Goal: Information Seeking & Learning: Learn about a topic

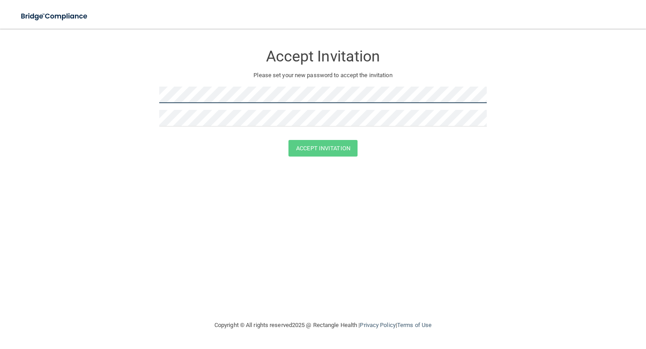
click at [140, 90] on form "Accept Invitation Please set your new password to accept the invitation Accept …" at bounding box center [323, 103] width 610 height 130
click at [142, 92] on form "Accept Invitation Please set your new password to accept the invitation Accept …" at bounding box center [323, 103] width 610 height 130
click at [109, 82] on form "Accept Invitation Please set your new password to accept the invitation Accept …" at bounding box center [323, 103] width 610 height 130
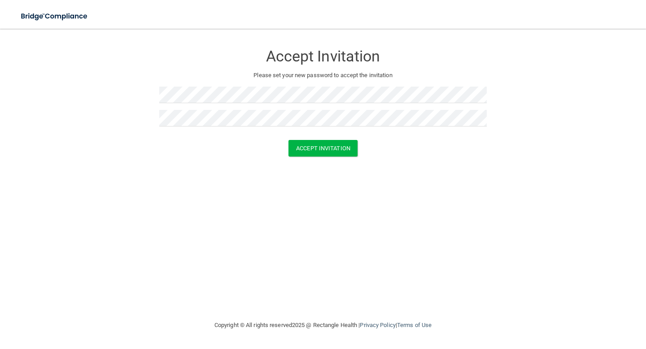
click at [287, 177] on div "Accept Invitation Please set your new password to accept the invitation Accept …" at bounding box center [323, 174] width 610 height 273
click at [306, 145] on button "Accept Invitation" at bounding box center [323, 148] width 69 height 17
click at [303, 160] on button "Accept Invitation" at bounding box center [323, 161] width 69 height 17
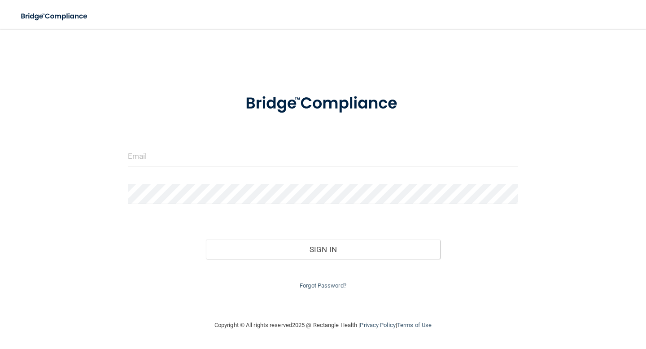
click at [195, 170] on div at bounding box center [323, 159] width 404 height 27
click at [187, 151] on input "email" at bounding box center [323, 156] width 390 height 20
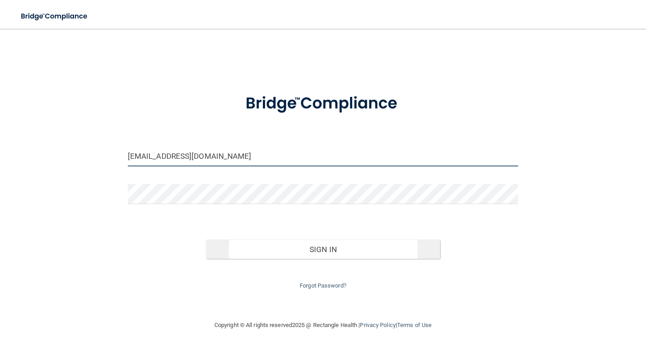
type input "[EMAIL_ADDRESS][DOMAIN_NAME]"
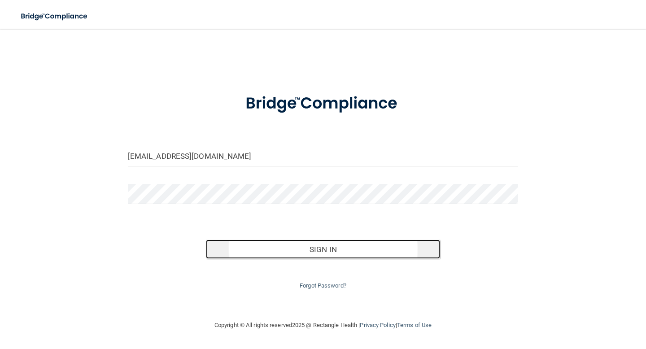
click at [289, 249] on button "Sign In" at bounding box center [323, 250] width 234 height 20
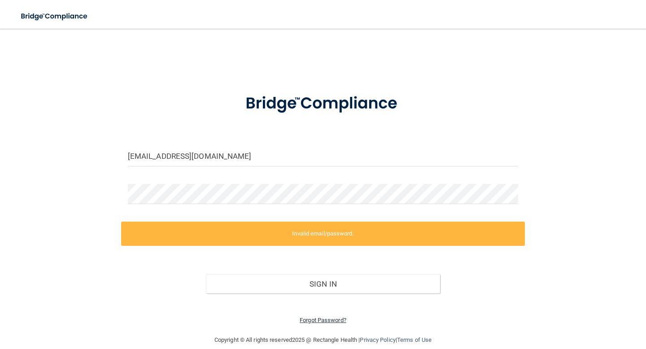
click at [326, 321] on link "Forgot Password?" at bounding box center [323, 320] width 47 height 7
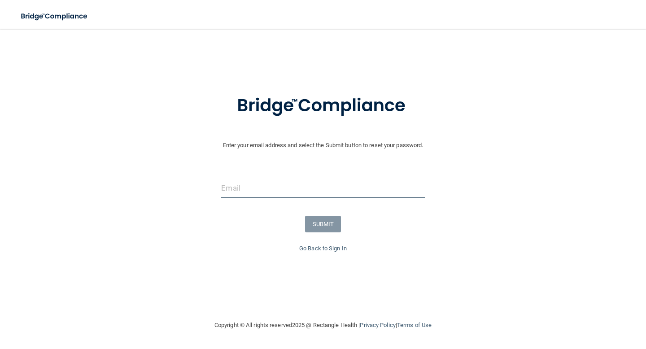
click at [283, 195] on input "email" at bounding box center [322, 188] width 203 height 20
type input "[EMAIL_ADDRESS][DOMAIN_NAME]"
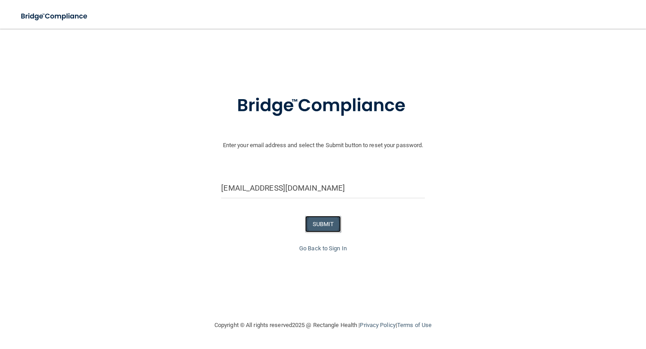
click at [326, 220] on button "SUBMIT" at bounding box center [323, 224] width 36 height 17
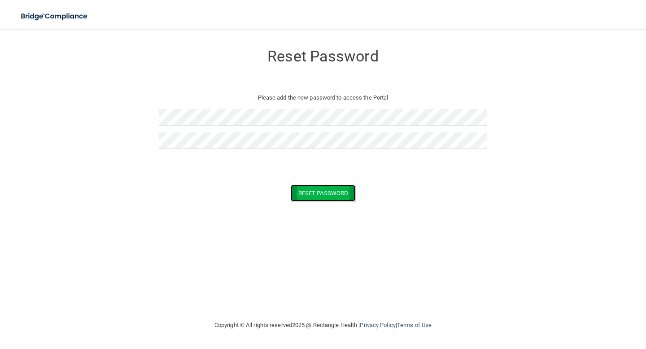
click at [337, 201] on button "Reset Password" at bounding box center [323, 193] width 65 height 17
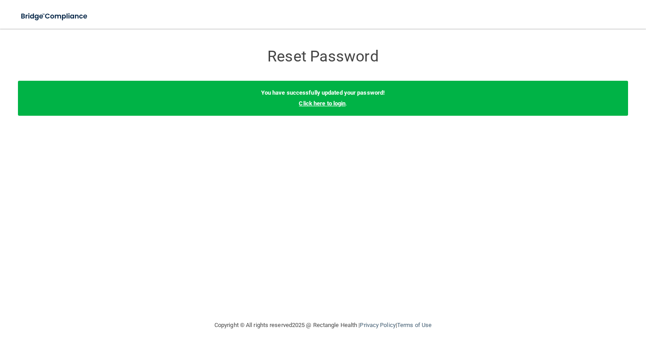
click at [321, 100] on link "Click here to login" at bounding box center [322, 103] width 47 height 7
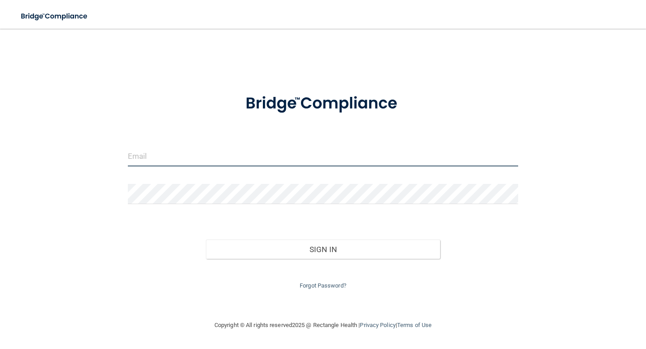
type input "[EMAIL_ADDRESS][DOMAIN_NAME]"
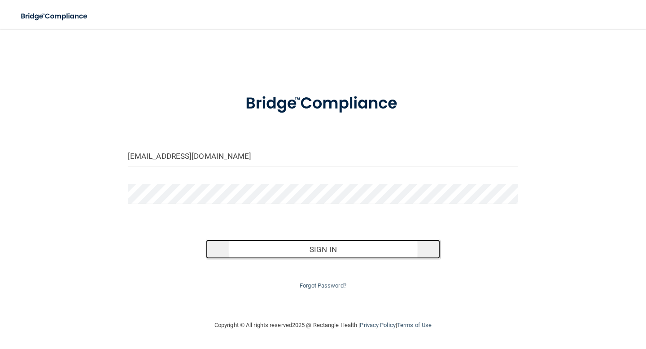
click at [273, 247] on button "Sign In" at bounding box center [323, 250] width 234 height 20
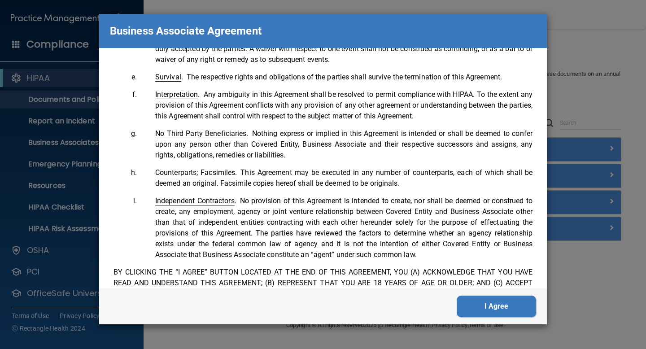
scroll to position [1787, 0]
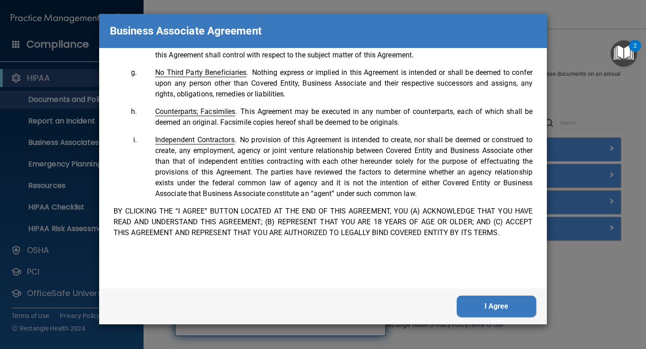
click at [480, 307] on button "I Agree" at bounding box center [496, 307] width 79 height 22
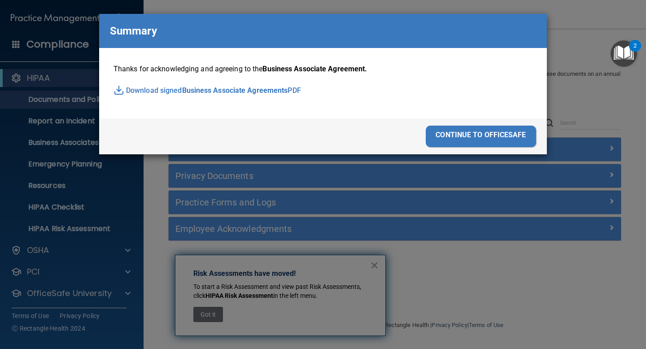
click at [451, 138] on div "continue to officesafe" at bounding box center [481, 137] width 110 height 22
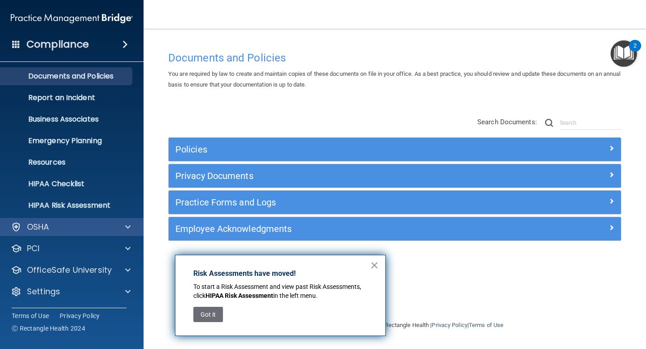
scroll to position [0, 0]
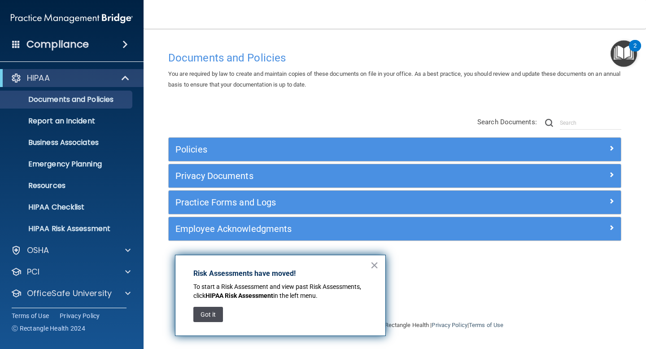
click at [207, 315] on button "Got it" at bounding box center [208, 314] width 30 height 15
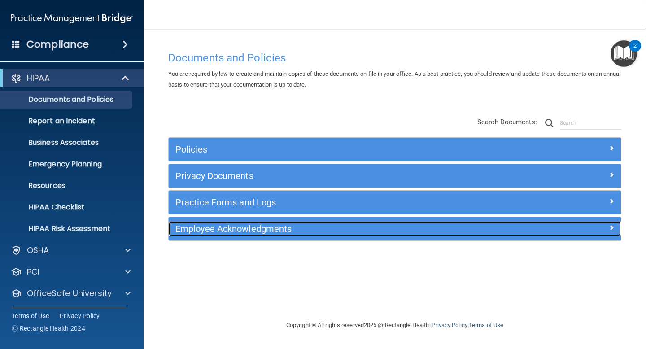
click at [271, 235] on div "Employee Acknowledgments" at bounding box center [338, 229] width 339 height 14
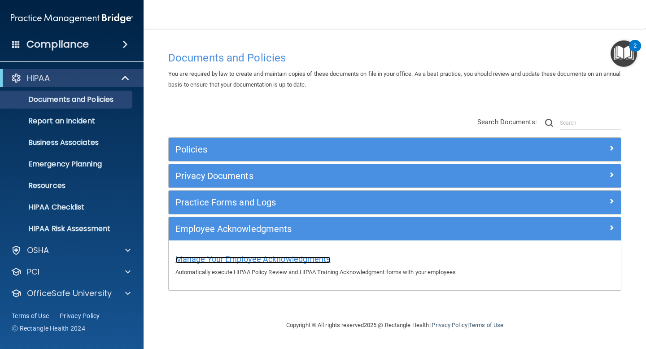
click at [272, 261] on span "Manage Your Employee Acknowledgments" at bounding box center [252, 258] width 155 height 9
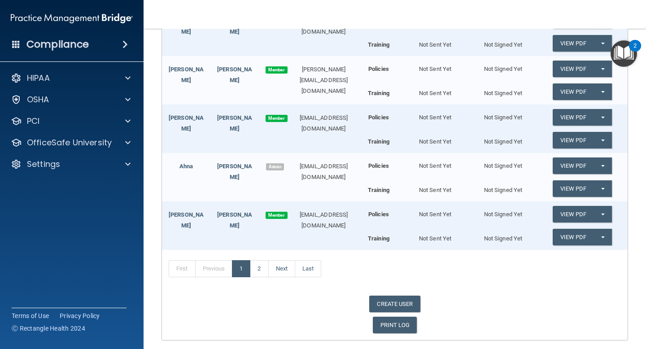
scroll to position [318, 0]
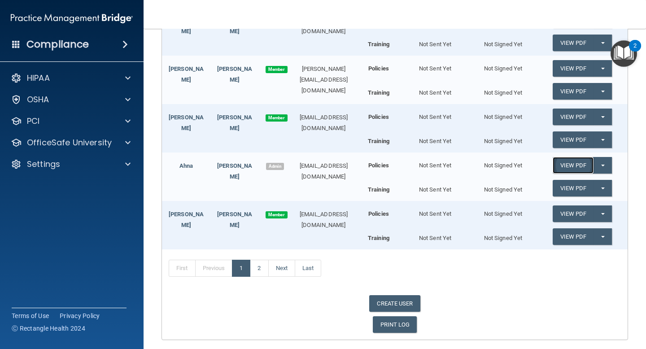
click at [574, 166] on link "View PDF" at bounding box center [573, 165] width 41 height 17
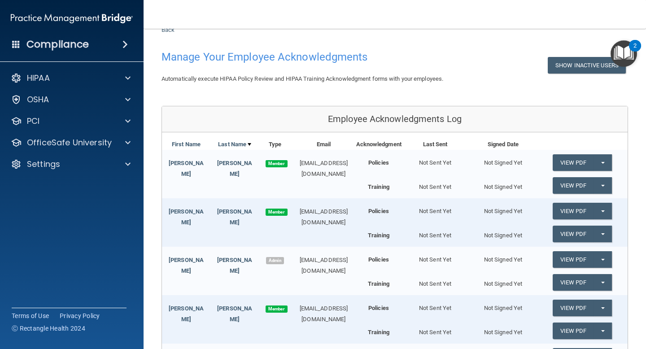
scroll to position [0, 0]
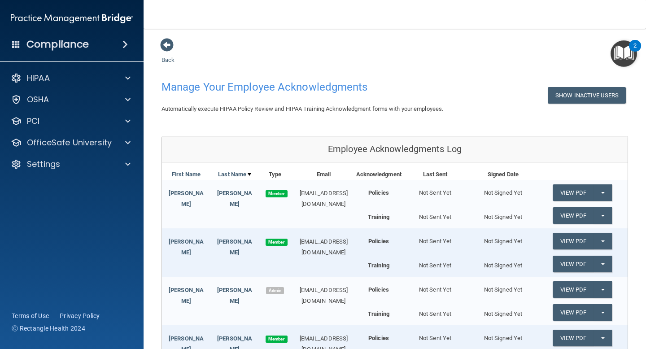
click at [123, 44] on span at bounding box center [125, 44] width 5 height 11
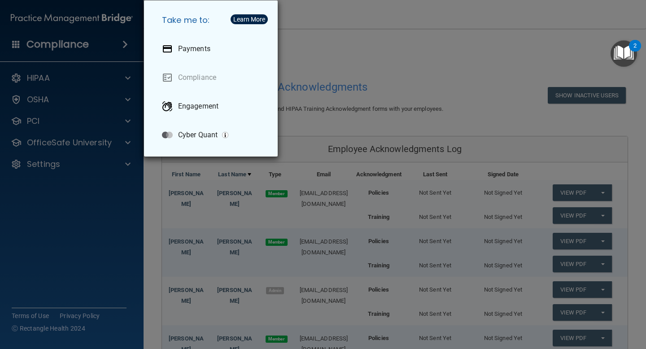
click at [68, 83] on div "Take me to: Payments Compliance Engagement Cyber Quant" at bounding box center [323, 174] width 646 height 349
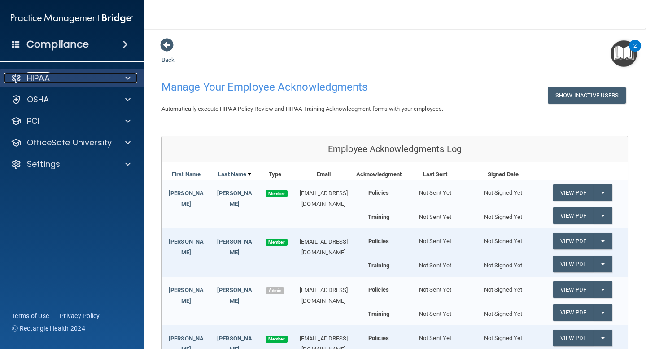
click at [123, 80] on div at bounding box center [126, 78] width 22 height 11
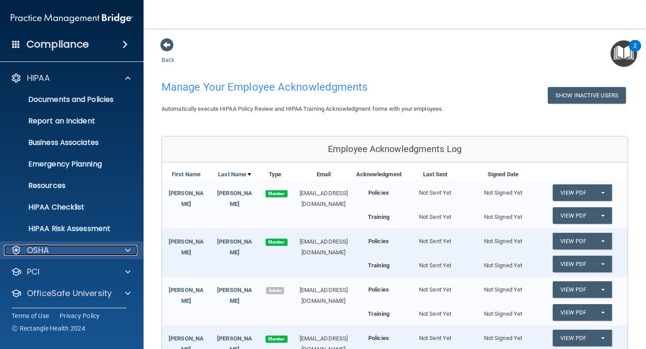
click at [111, 254] on div "OSHA" at bounding box center [59, 250] width 111 height 11
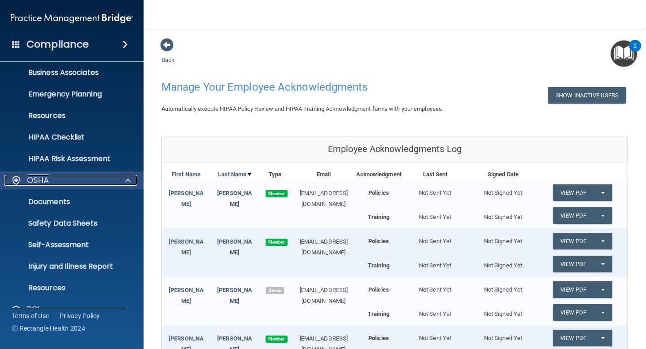
scroll to position [131, 0]
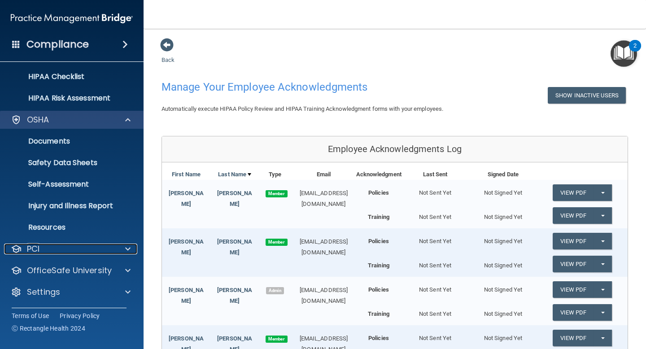
click at [111, 254] on div "PCI" at bounding box center [59, 249] width 111 height 11
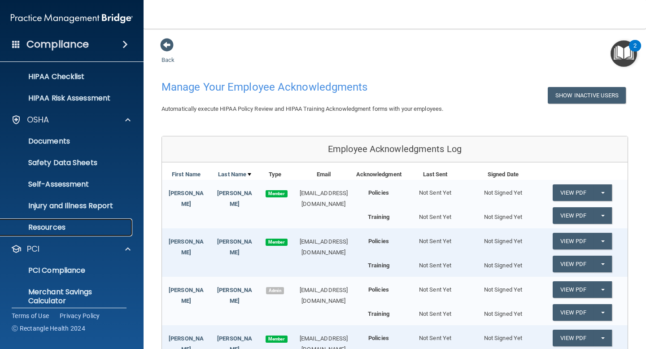
click at [105, 225] on p "Resources" at bounding box center [67, 227] width 123 height 9
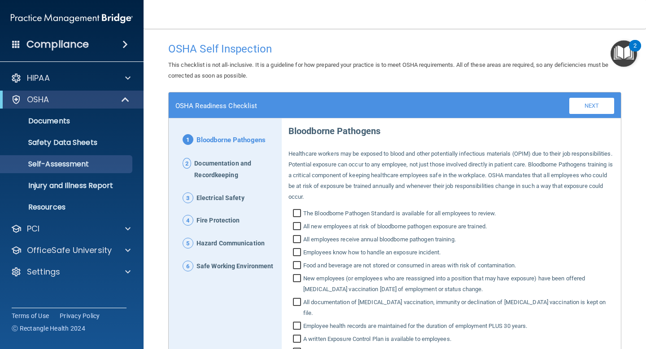
scroll to position [115, 0]
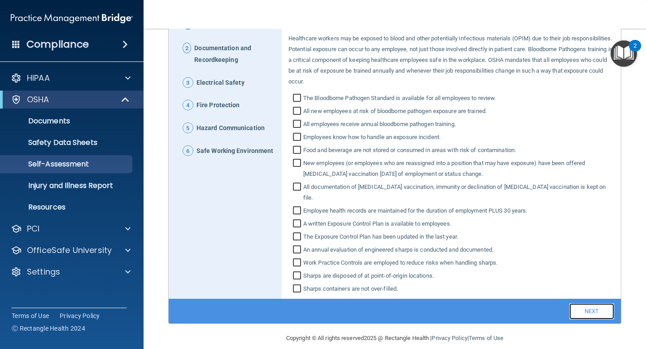
click at [591, 304] on link "Next" at bounding box center [592, 311] width 45 height 16
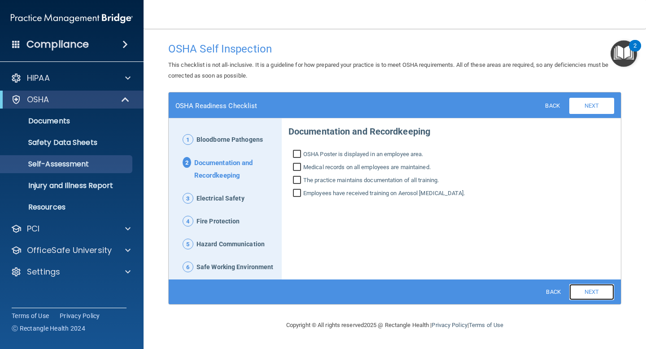
scroll to position [0, 0]
click at [331, 159] on span "OSHA Poster is displayed in an employee area." at bounding box center [363, 154] width 120 height 11
click at [303, 159] on input "OSHA Poster is displayed in an employee area." at bounding box center [298, 155] width 10 height 9
click at [298, 156] on input "OSHA Poster is displayed in an employee area." at bounding box center [298, 155] width 10 height 9
checkbox input "false"
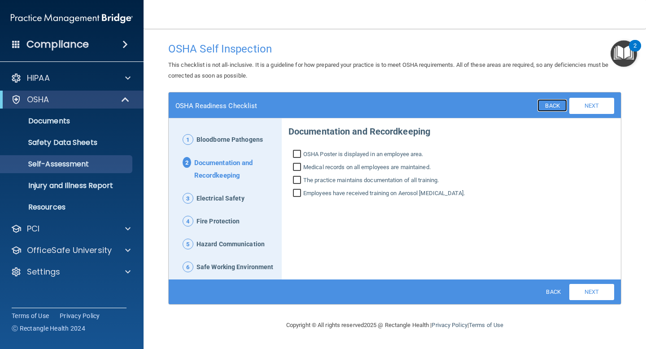
click at [552, 106] on link "Back" at bounding box center [552, 105] width 29 height 13
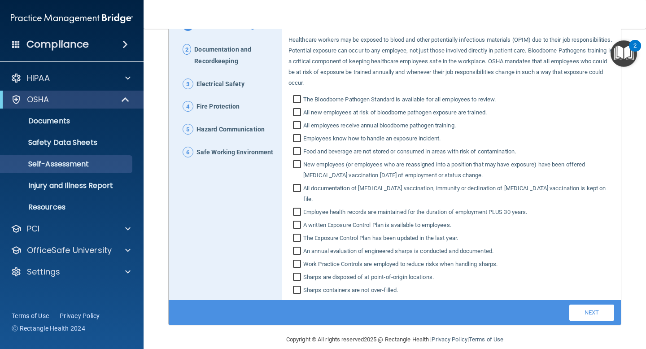
scroll to position [115, 0]
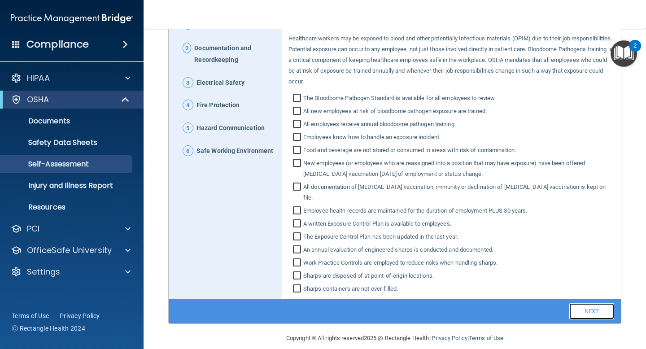
click at [580, 303] on link "Next" at bounding box center [592, 311] width 45 height 16
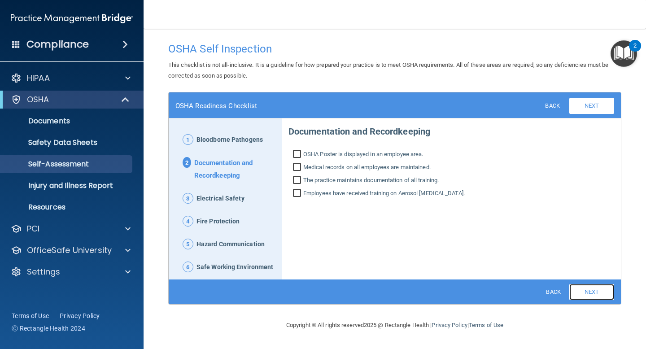
click at [584, 299] on link "Next" at bounding box center [592, 292] width 45 height 16
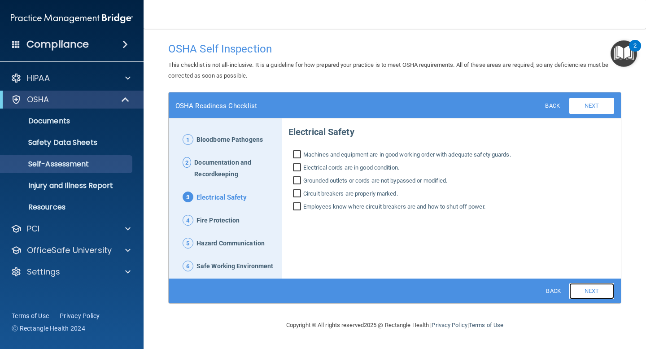
click at [594, 295] on link "Next" at bounding box center [592, 291] width 45 height 16
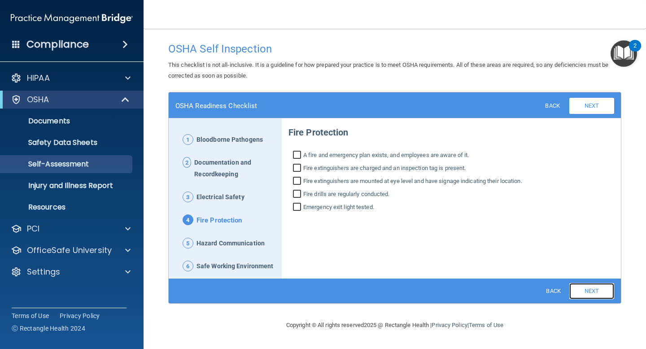
click at [594, 295] on link "Next" at bounding box center [592, 291] width 45 height 16
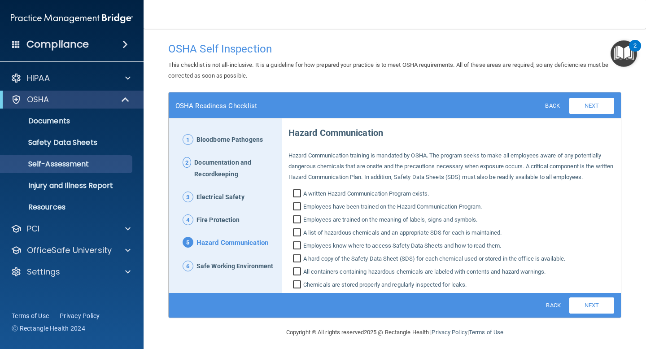
click at [594, 295] on div "Back Next Download PDF" at bounding box center [395, 305] width 452 height 25
click at [596, 306] on link "Next" at bounding box center [592, 306] width 45 height 16
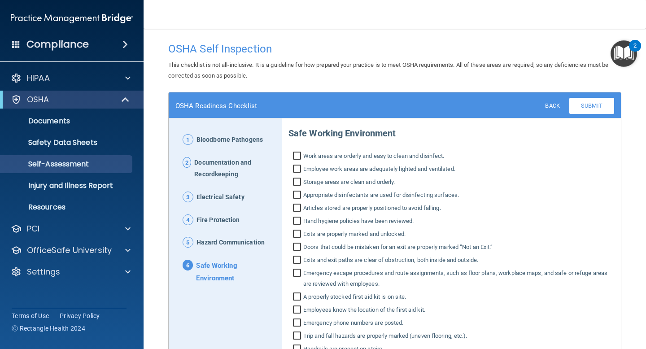
click at [125, 46] on span at bounding box center [125, 44] width 5 height 11
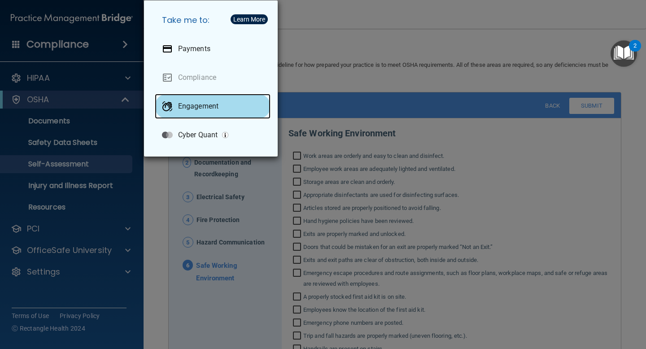
click at [206, 101] on div "Engagement" at bounding box center [213, 106] width 116 height 25
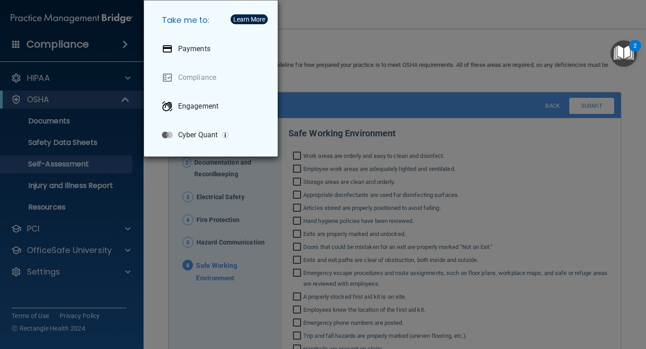
click at [128, 212] on div "Take me to: Payments Compliance Engagement Cyber Quant" at bounding box center [323, 174] width 646 height 349
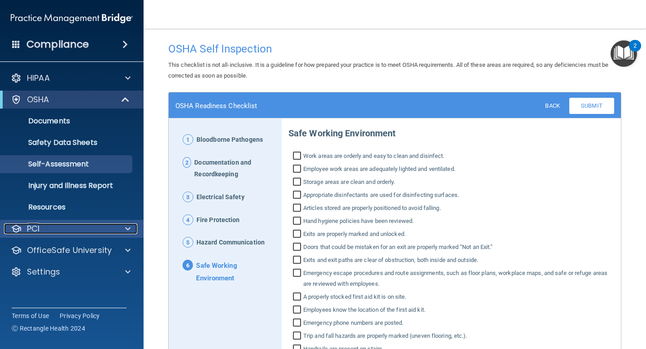
click at [126, 232] on span at bounding box center [127, 228] width 5 height 11
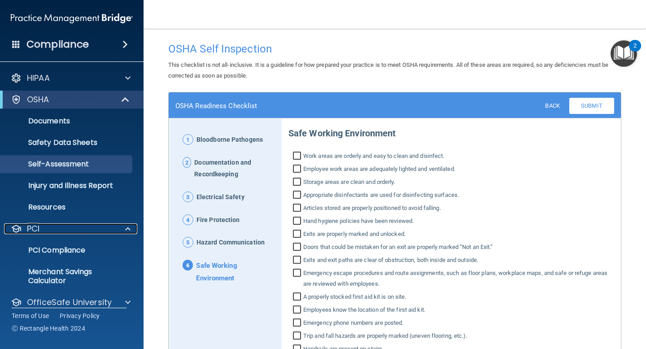
scroll to position [32, 0]
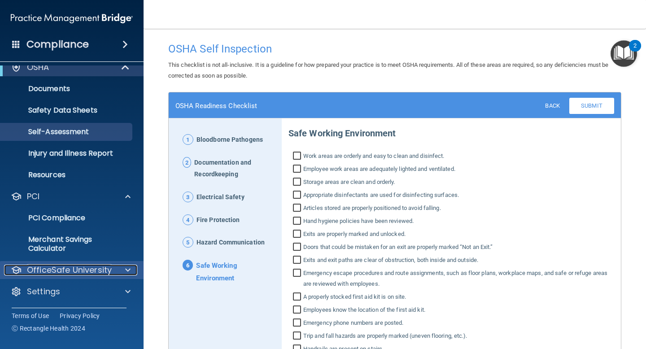
click at [128, 269] on span at bounding box center [127, 270] width 5 height 11
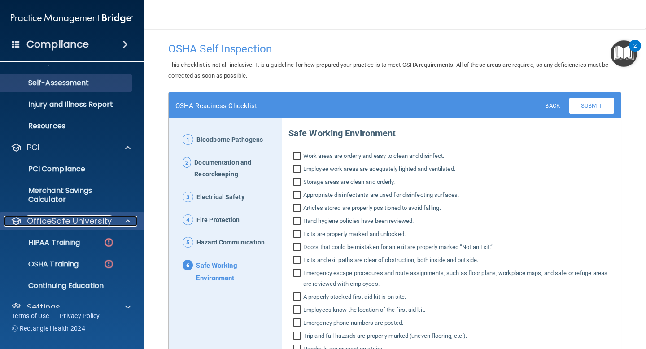
scroll to position [96, 0]
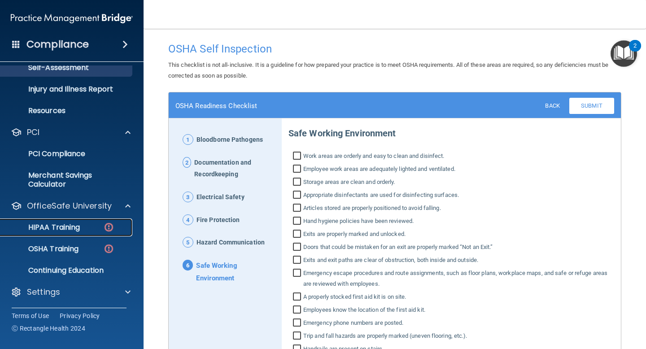
click at [87, 224] on div "HIPAA Training" at bounding box center [67, 227] width 123 height 9
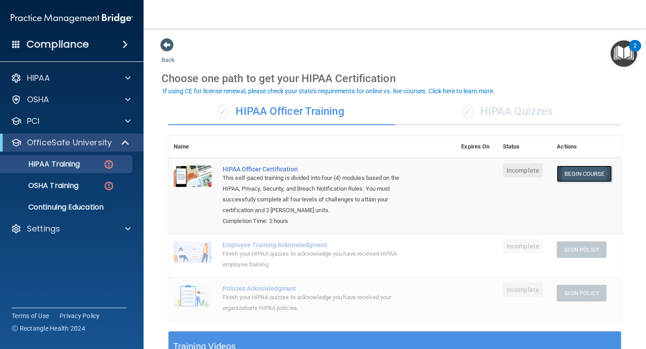
click at [589, 172] on link "Begin Course" at bounding box center [584, 174] width 55 height 17
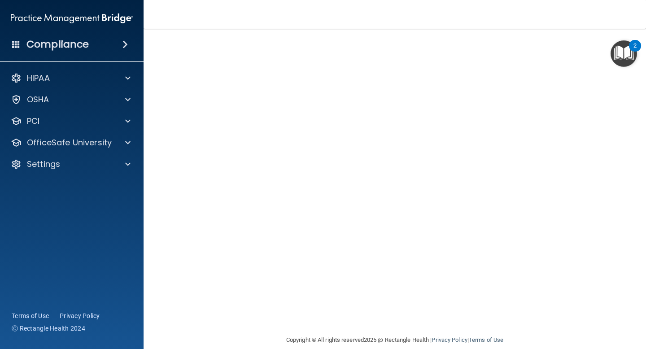
scroll to position [39, 0]
